Goal: Task Accomplishment & Management: Use online tool/utility

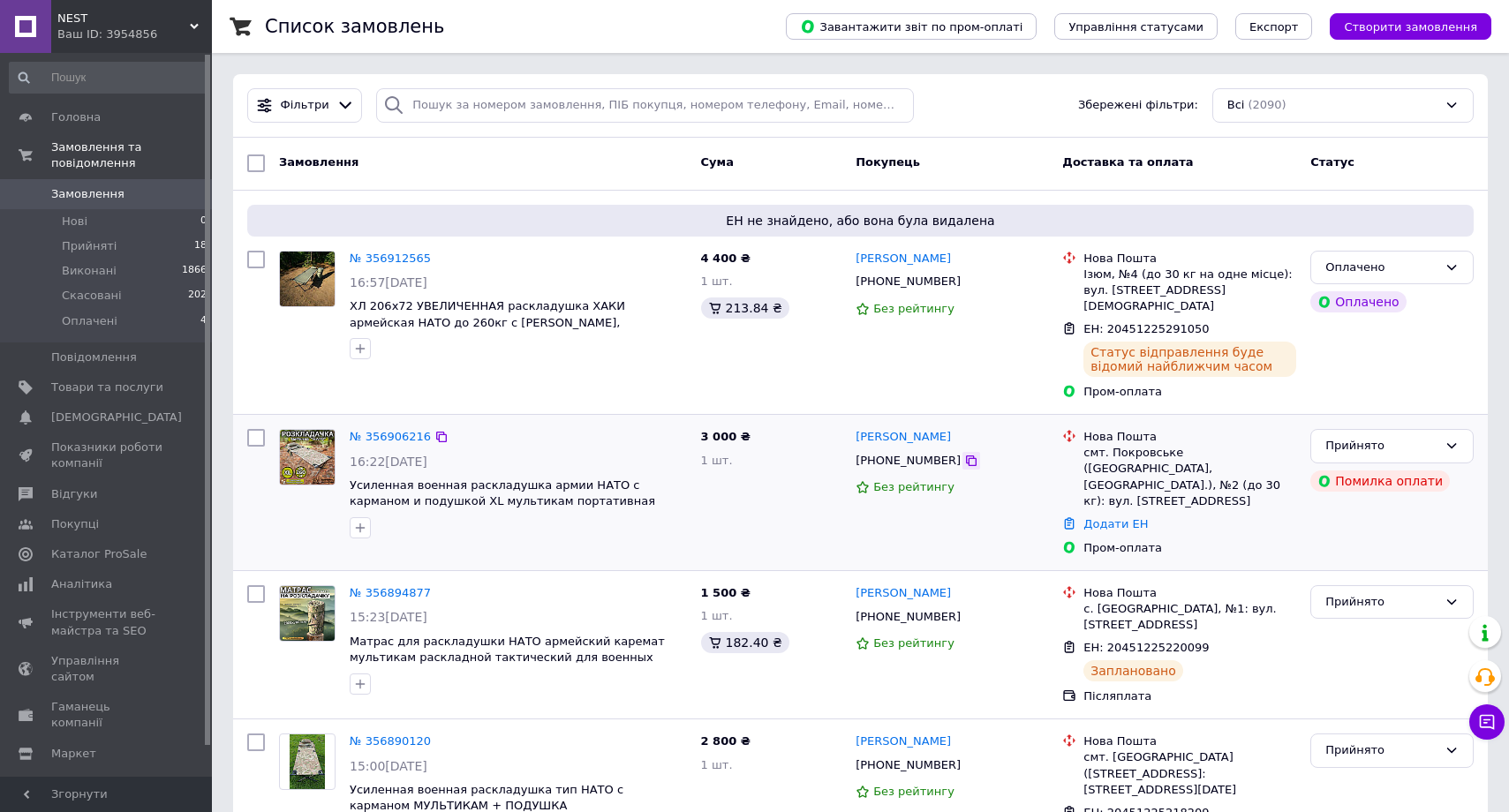
click at [964, 453] on icon at bounding box center [971, 460] width 14 height 14
click at [1109, 517] on link "Додати ЕН" at bounding box center [1115, 523] width 65 height 13
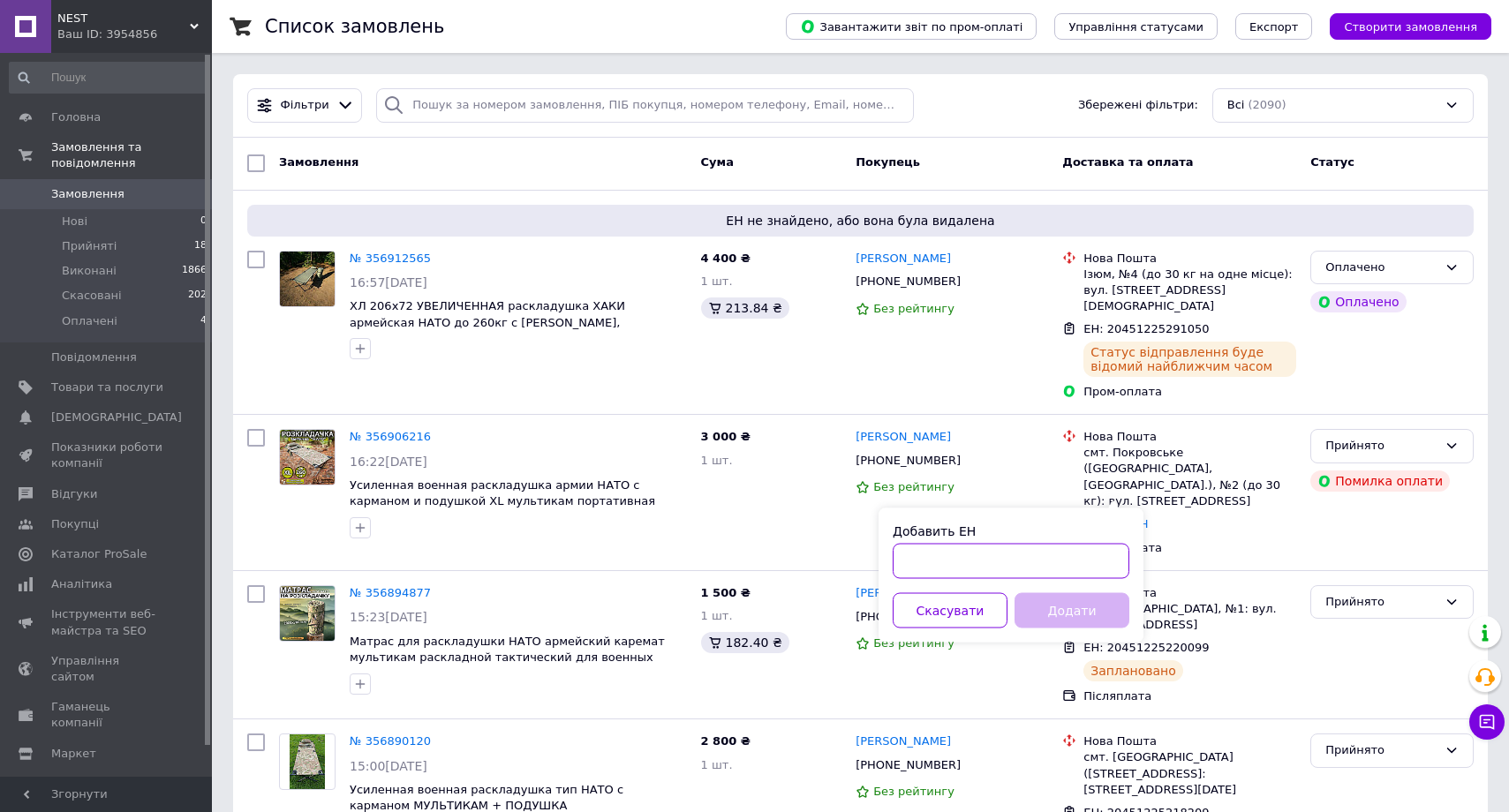
click at [982, 557] on input "Добавить ЕН" at bounding box center [1010, 561] width 236 height 35
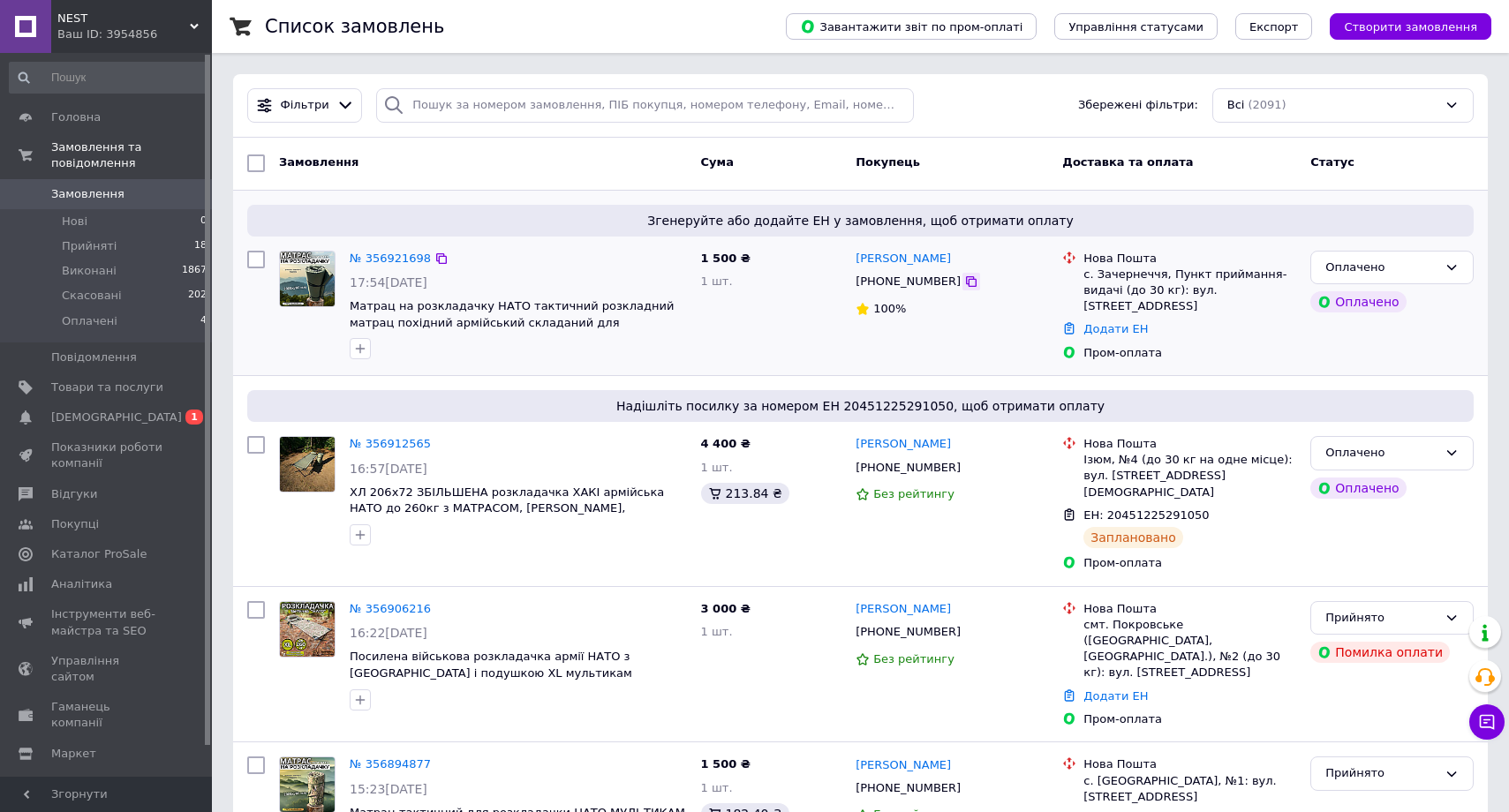
click at [964, 282] on icon at bounding box center [971, 281] width 14 height 14
click at [1102, 322] on link "Додати ЕН" at bounding box center [1115, 328] width 65 height 13
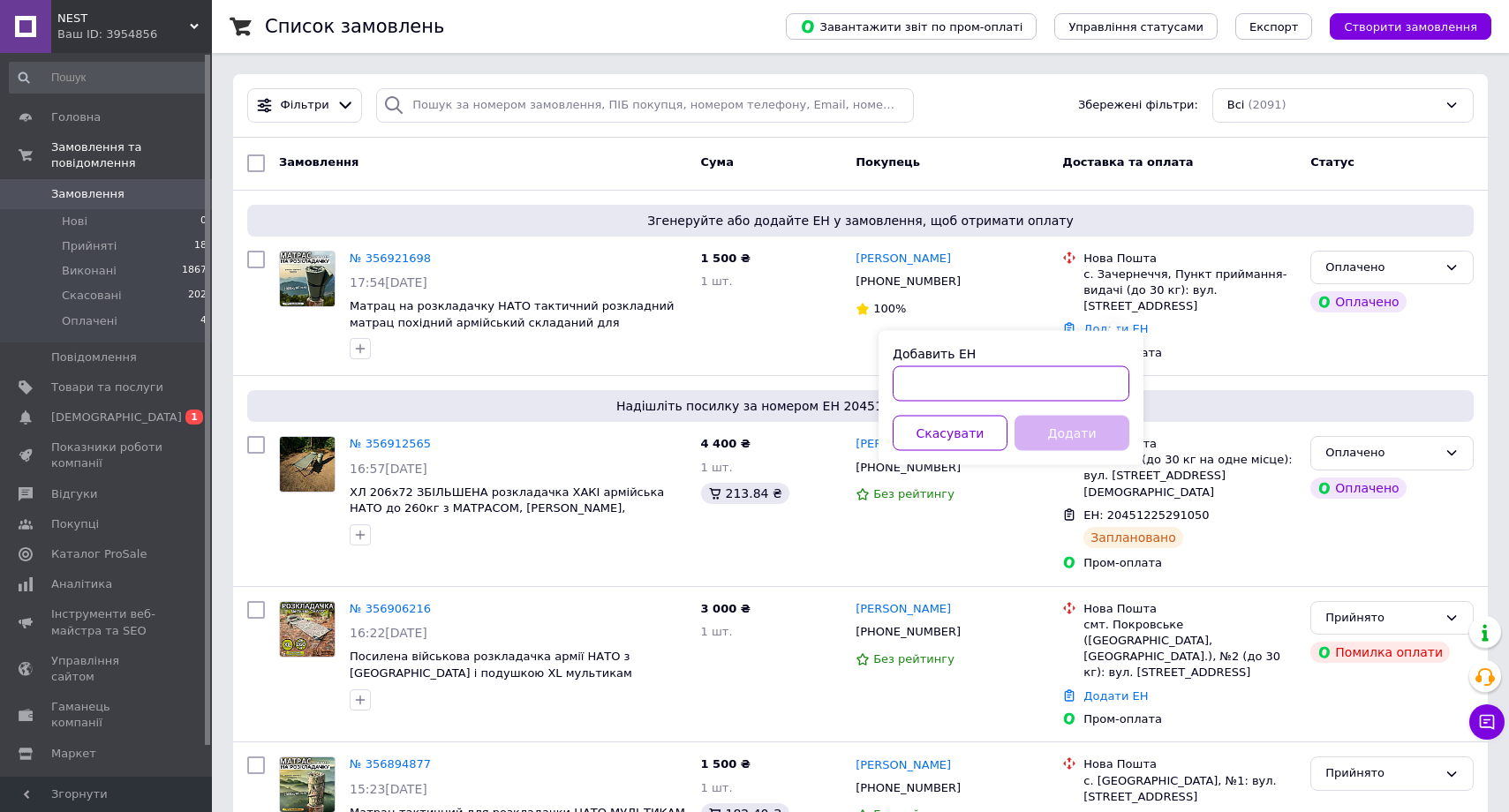
click at [959, 382] on input "Добавить ЕН" at bounding box center [1010, 384] width 236 height 35
paste input "20451225349121"
type input "20451225349121"
click at [1105, 427] on button "Додати" at bounding box center [1071, 432] width 115 height 35
